Goal: Check status: Check status

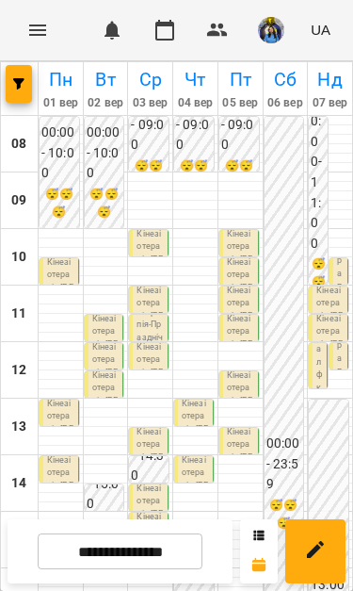
scroll to position [146, 0]
click at [171, 550] on input "**********" at bounding box center [120, 551] width 165 height 37
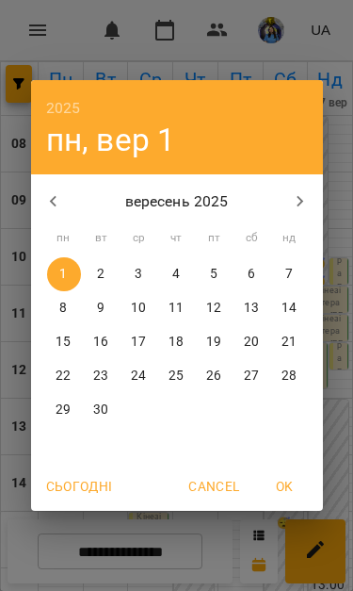
click at [49, 192] on icon "button" at bounding box center [53, 201] width 23 height 23
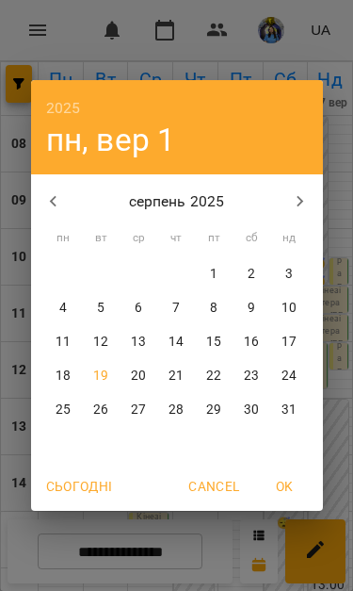
click at [96, 380] on p "19" at bounding box center [100, 376] width 15 height 19
type input "**********"
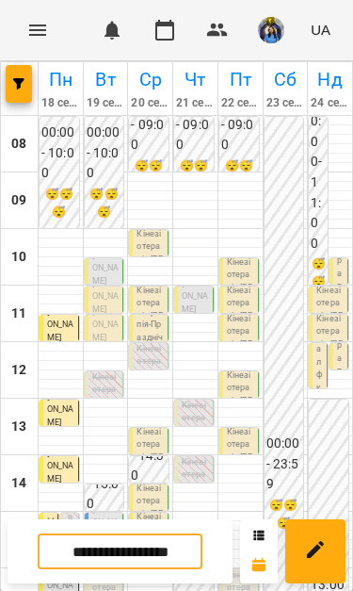
scroll to position [154, 0]
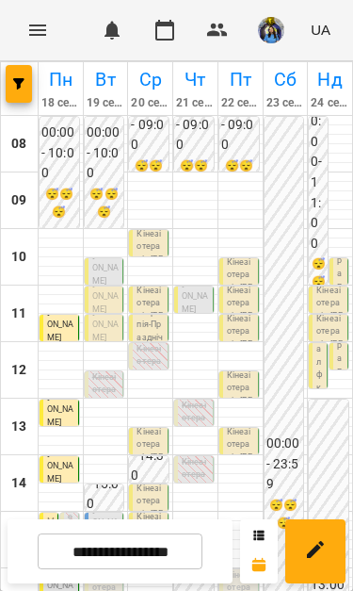
scroll to position [265, 0]
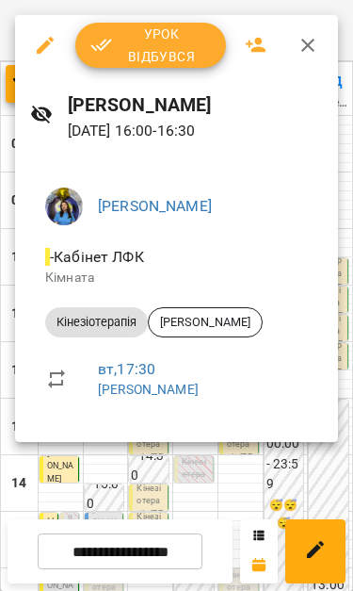
click at [194, 468] on div at bounding box center [176, 295] width 353 height 591
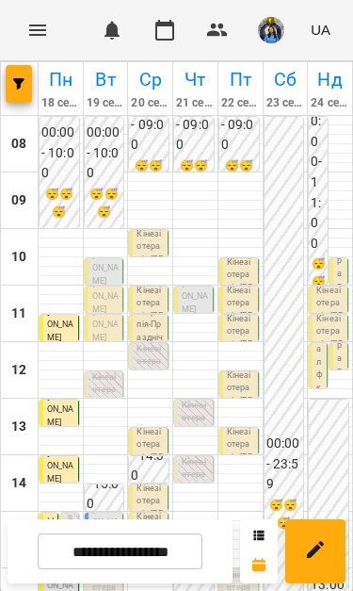
scroll to position [175, 0]
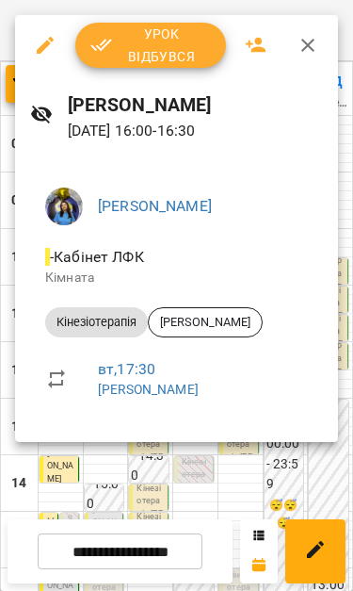
click at [220, 480] on div at bounding box center [176, 295] width 353 height 591
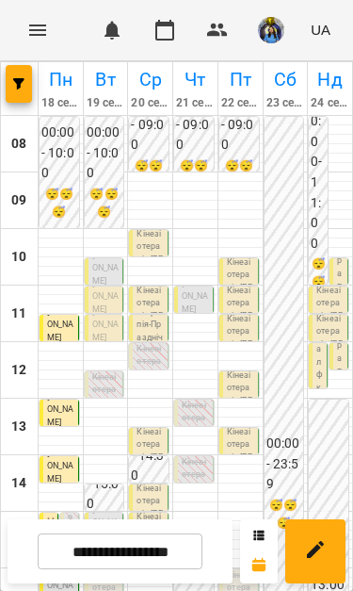
scroll to position [253, 0]
